Goal: Navigation & Orientation: Find specific page/section

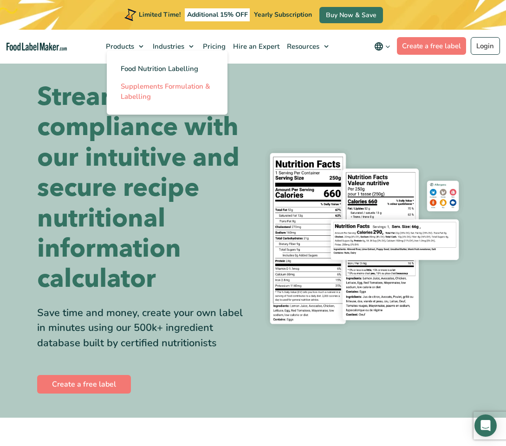
click at [150, 86] on span "Supplements Formulation & Labelling" at bounding box center [166, 91] width 90 height 19
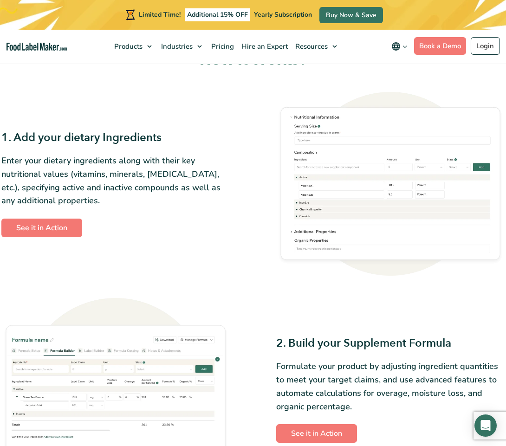
scroll to position [186, 0]
